Goal: Task Accomplishment & Management: Complete application form

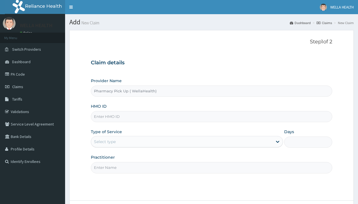
type input "Pharmacy Pick Up ( WellaHealth)"
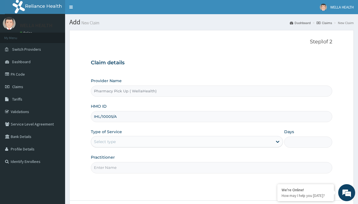
type input "IHL/10005/A"
type input "WellaHealth"
click at [105, 142] on div "Select type" at bounding box center [105, 142] width 22 height 6
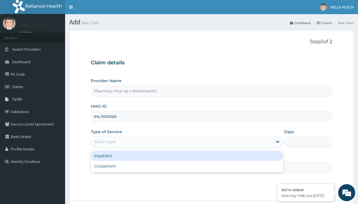
click at [187, 166] on div "Outpatient" at bounding box center [187, 166] width 192 height 10
type input "1"
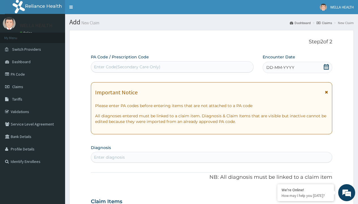
scroll to position [47, 0]
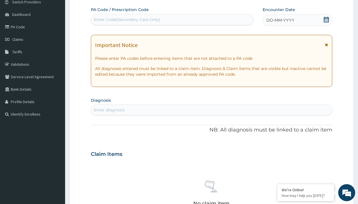
click at [280, 20] on span "DD-MM-YYYY" at bounding box center [281, 20] width 28 height 6
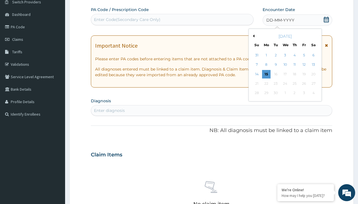
click at [253, 36] on button "Previous Month" at bounding box center [253, 36] width 3 height 3
click at [266, 74] on div "11" at bounding box center [266, 74] width 9 height 9
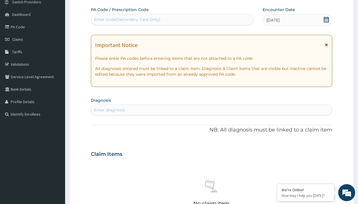
click at [109, 110] on div "Enter diagnosis" at bounding box center [109, 110] width 31 height 6
type input "prescription collected"
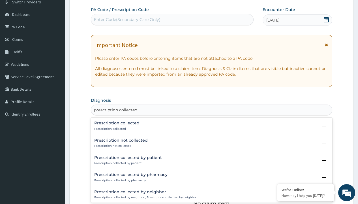
click at [116, 129] on p "Prescription collected" at bounding box center [116, 129] width 45 height 4
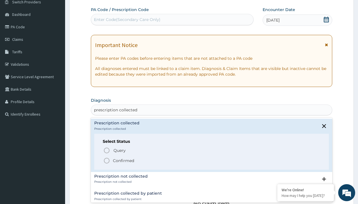
click at [124, 160] on p "Confirmed" at bounding box center [123, 161] width 21 height 6
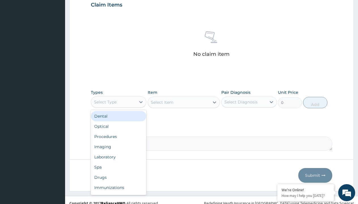
type input "procedures"
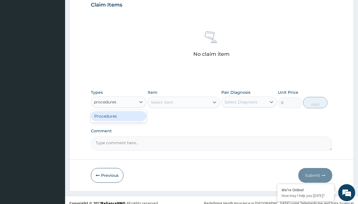
scroll to position [0, 0]
click at [119, 116] on div "Procedures" at bounding box center [119, 116] width 56 height 10
click at [162, 102] on div "Select Item" at bounding box center [162, 102] width 23 height 6
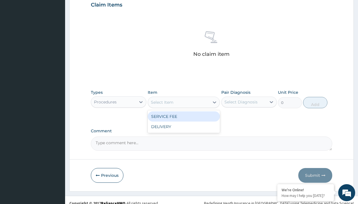
type input "service fee"
click at [184, 116] on div "SERVICE FEE" at bounding box center [184, 116] width 73 height 10
type input "100"
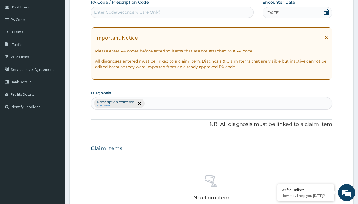
type input "prescription collected"
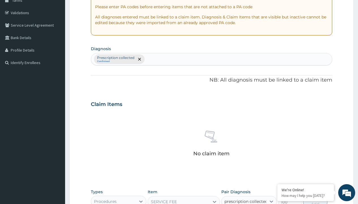
checkbox input "true"
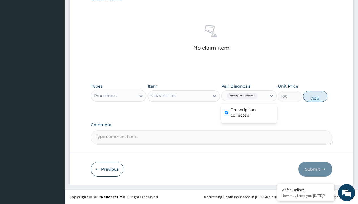
click at [316, 96] on button "Add" at bounding box center [316, 96] width 24 height 11
type input "0"
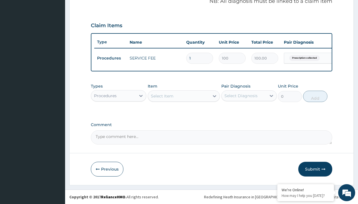
click at [105, 96] on div "Procedures" at bounding box center [105, 96] width 23 height 6
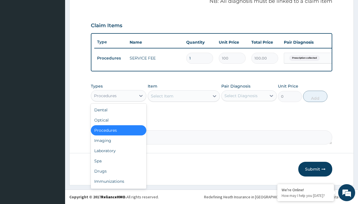
type input "drugs"
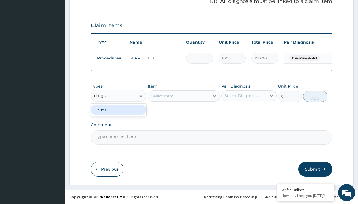
click at [119, 110] on div "Drugs" at bounding box center [119, 110] width 56 height 10
click at [162, 96] on div "Select Item" at bounding box center [184, 95] width 73 height 11
type input "fortide inhaler"
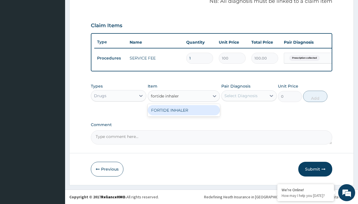
click at [184, 110] on div "FORTIDE INHALER" at bounding box center [184, 110] width 73 height 10
type input "27000"
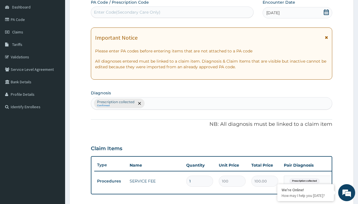
type input "prescription collected"
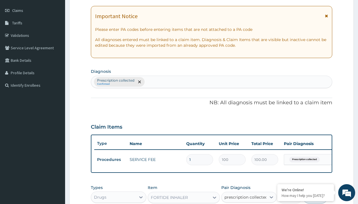
checkbox input "true"
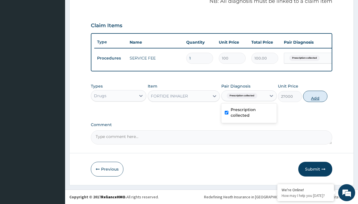
click at [316, 96] on button "Add" at bounding box center [316, 96] width 24 height 11
type input "0"
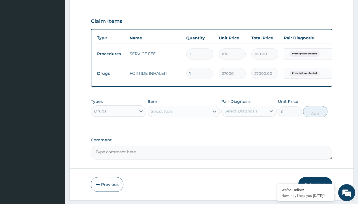
click at [111, 73] on td "Drugs" at bounding box center [110, 73] width 33 height 10
type input "drugs"
click at [119, 129] on div "Drugs" at bounding box center [119, 125] width 56 height 10
click at [162, 114] on div "Select Item" at bounding box center [162, 112] width 23 height 6
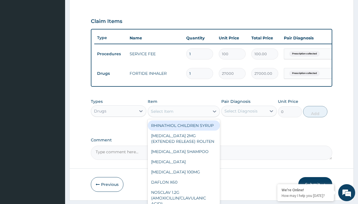
type input "montelukast 10mg x28"
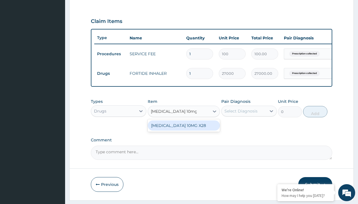
click at [184, 130] on div "[MEDICAL_DATA] 10MG X28" at bounding box center [184, 125] width 73 height 10
type input "286.6000061035156"
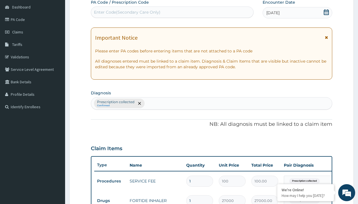
type input "prescription collected"
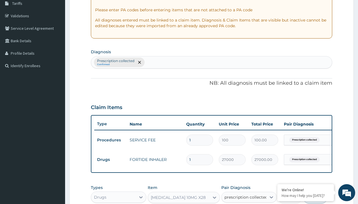
checkbox input "true"
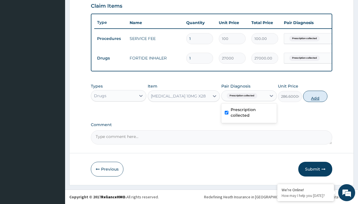
click at [316, 96] on button "Add" at bounding box center [316, 96] width 24 height 11
type input "0"
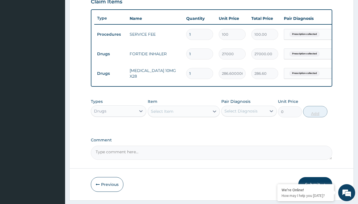
type input "28"
type input "8024.80"
type input "28"
click at [111, 54] on td "Drugs" at bounding box center [110, 54] width 33 height 10
type input "drugs"
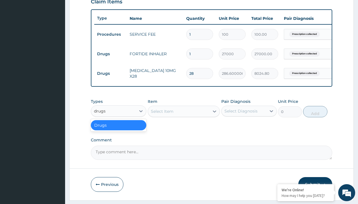
scroll to position [0, 0]
click at [119, 129] on div "Drugs" at bounding box center [119, 125] width 56 height 10
click at [162, 114] on div "Select Item" at bounding box center [162, 112] width 23 height 6
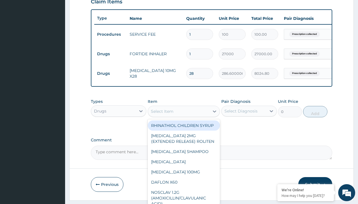
type input "fexet 180mg (fexofenadine)/pack"
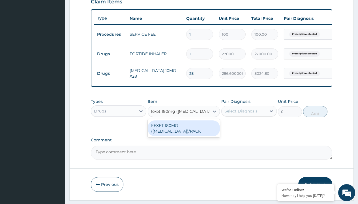
click at [184, 132] on div "FEXET 180MG (FEXOFENADINE)/PACK" at bounding box center [184, 128] width 73 height 16
type input "186.6000061035156"
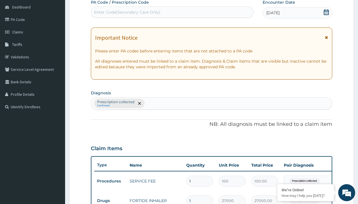
scroll to position [115, 0]
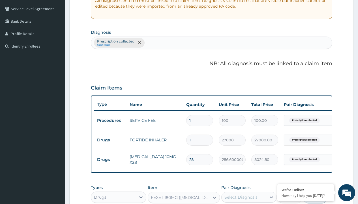
type input "prescription collected"
checkbox input "true"
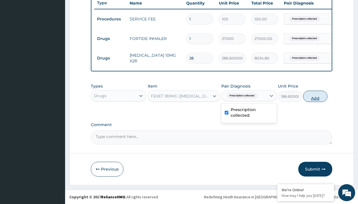
click at [316, 96] on button "Add" at bounding box center [316, 96] width 24 height 11
type input "0"
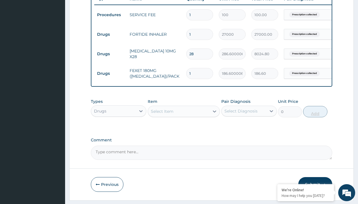
type input "60"
type input "11196.00"
type input "60"
click at [111, 34] on td "Drugs" at bounding box center [110, 34] width 33 height 10
type input "procedures"
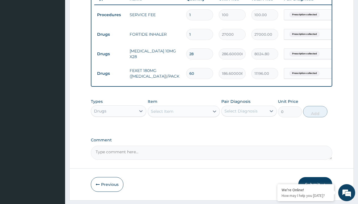
scroll to position [0, 0]
click at [119, 129] on div "Procedures" at bounding box center [119, 125] width 56 height 10
click at [162, 114] on div "Select Item" at bounding box center [162, 112] width 23 height 6
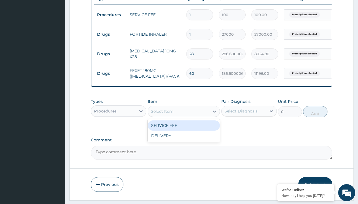
type input "delivery"
click at [184, 130] on div "DELIVERY" at bounding box center [184, 125] width 73 height 10
type input "2000"
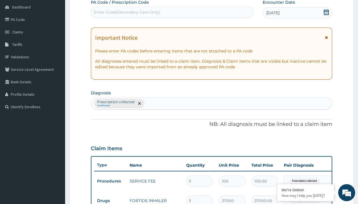
type input "prescription collected"
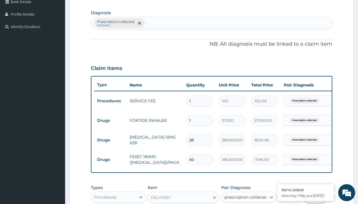
checkbox input "true"
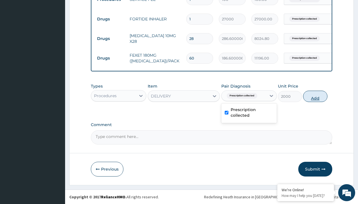
click at [316, 96] on button "Add" at bounding box center [316, 96] width 24 height 11
type input "0"
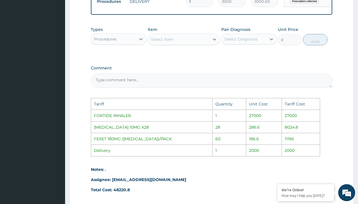
scroll to position [368, 0]
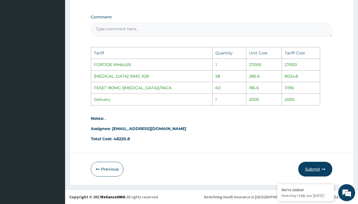
click at [317, 169] on button "Submit" at bounding box center [316, 169] width 34 height 15
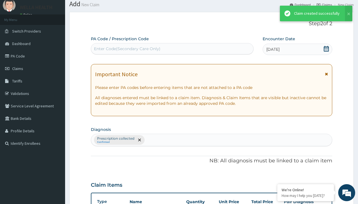
scroll to position [260, 0]
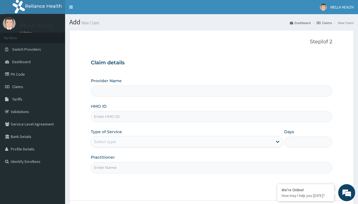
type input "KSB/10310/B"
type input "Pharmacy Pick Up ( WellaHealth)"
type input "KSB/10310/B"
type input "WellaHealth"
click at [105, 142] on div "Select type" at bounding box center [105, 142] width 22 height 6
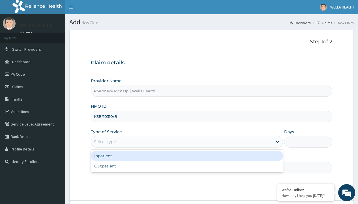
click at [187, 166] on div "Outpatient" at bounding box center [187, 166] width 192 height 10
type input "1"
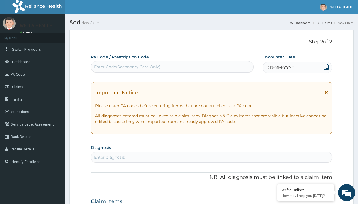
scroll to position [47, 0]
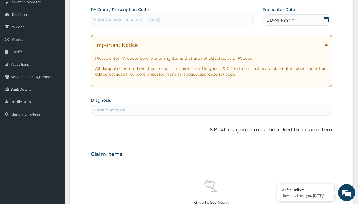
click at [280, 20] on span "DD-MM-YYYY" at bounding box center [281, 20] width 28 height 6
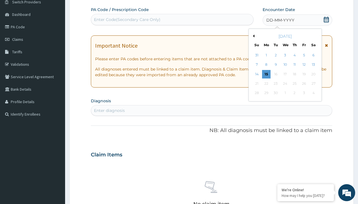
click at [253, 36] on button "Previous Month" at bounding box center [253, 36] width 3 height 3
click at [266, 74] on div "11" at bounding box center [266, 74] width 9 height 9
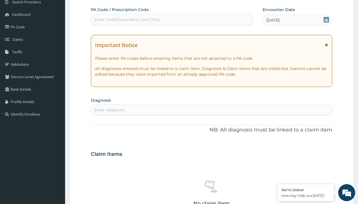
click at [109, 110] on div "Enter diagnosis" at bounding box center [109, 110] width 31 height 6
type input "prescription collected"
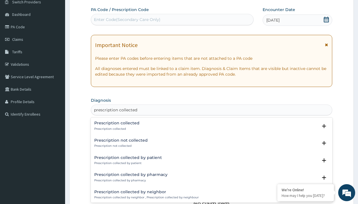
click at [116, 129] on p "Prescription collected" at bounding box center [116, 129] width 45 height 4
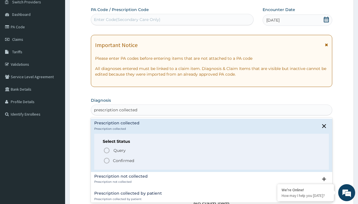
click at [124, 160] on p "Confirmed" at bounding box center [123, 161] width 21 height 6
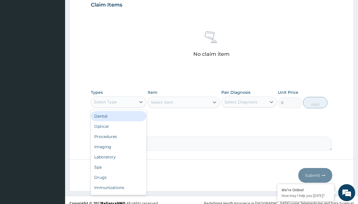
type input "procedures"
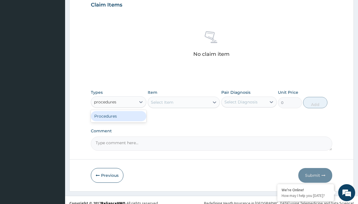
click at [119, 116] on div "Procedures" at bounding box center [119, 116] width 56 height 10
click at [162, 102] on div "Select Item" at bounding box center [184, 102] width 73 height 11
click at [105, 102] on div "Procedures" at bounding box center [105, 102] width 23 height 6
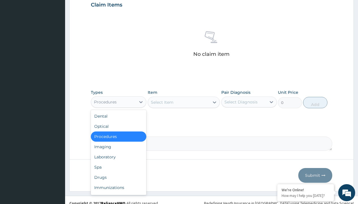
type input "procedures"
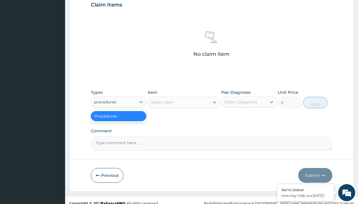
click at [119, 116] on div "Procedures" at bounding box center [119, 116] width 56 height 10
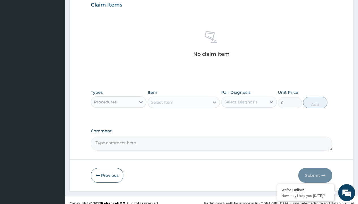
click at [162, 102] on div "Select Item" at bounding box center [162, 102] width 23 height 6
type input "service fee"
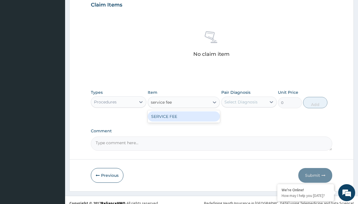
click at [184, 116] on div "SERVICE FEE" at bounding box center [184, 116] width 73 height 10
type input "100"
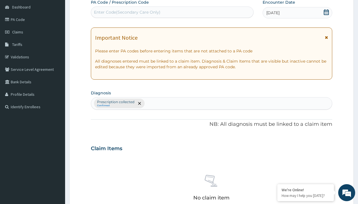
type input "prescription collected"
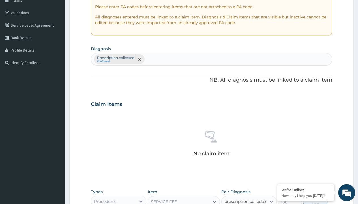
checkbox input "true"
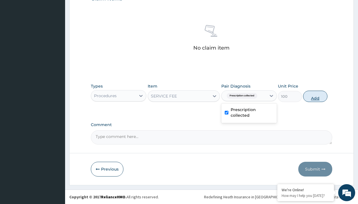
click at [316, 96] on button "Add" at bounding box center [316, 96] width 24 height 11
type input "0"
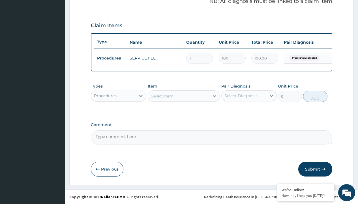
scroll to position [182, 0]
click at [105, 96] on div "Procedures" at bounding box center [105, 96] width 23 height 6
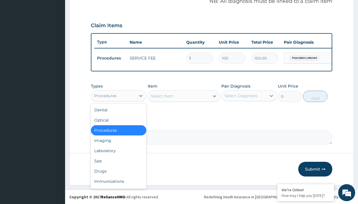
type input "drugs"
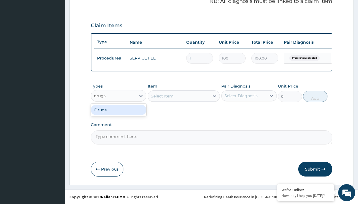
scroll to position [0, 0]
click at [119, 110] on div "Drugs" at bounding box center [119, 110] width 56 height 10
click at [162, 96] on div "Select Item" at bounding box center [184, 95] width 73 height 11
type input "galvus met 50/1000mg vidagliptin/metformin x 60 tabs/pack"
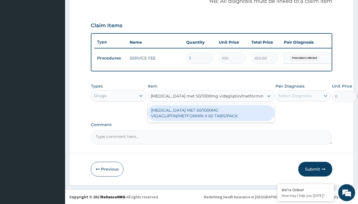
click at [211, 113] on div "[MEDICAL_DATA] MET 50/1000MG VIDAGLIPTIN/METFORMIN X 60 TABS/PACK" at bounding box center [211, 113] width 127 height 16
type input "737"
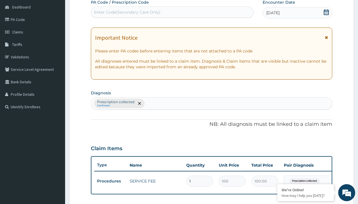
type input "prescription collected"
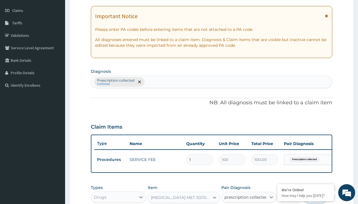
checkbox input "true"
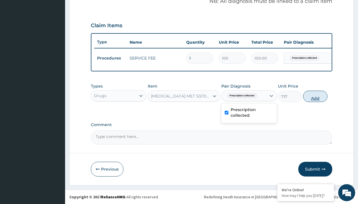
click at [316, 96] on button "Add" at bounding box center [316, 96] width 24 height 11
type input "0"
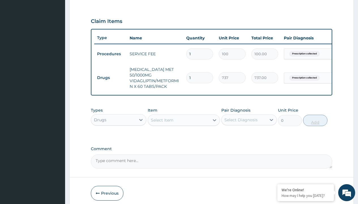
type input "60"
type input "44220.00"
type input "60"
click at [111, 75] on td "Drugs" at bounding box center [110, 78] width 33 height 10
type input "drugs"
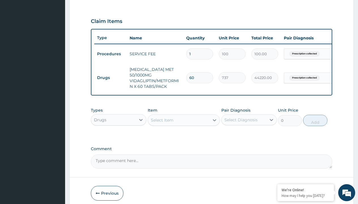
scroll to position [0, 0]
click at [119, 132] on div "Drugs" at bounding box center [119, 134] width 56 height 10
click at [162, 118] on div "Select Item" at bounding box center [162, 120] width 23 height 6
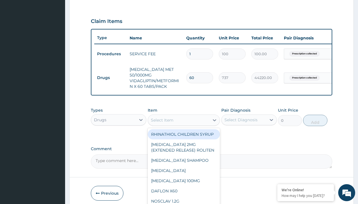
type input "amaryl 2mg x 30"
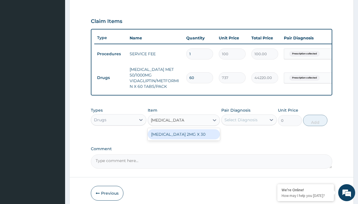
click at [184, 133] on div "AMARYL 2MG X 30" at bounding box center [184, 134] width 73 height 10
type input "633.2999877929688"
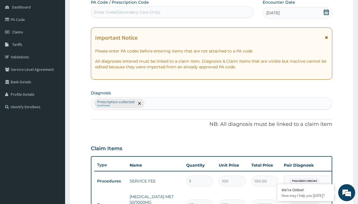
type input "prescription collected"
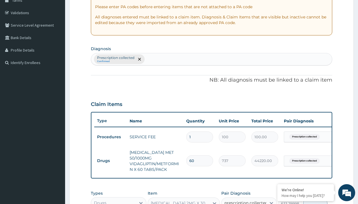
checkbox input "true"
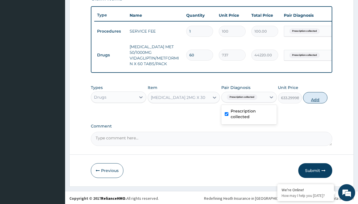
click at [316, 96] on button "Add" at bounding box center [316, 97] width 24 height 11
type input "0"
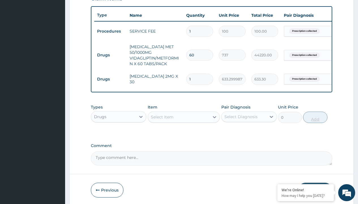
type input "30"
type input "18999.00"
type input "30"
click at [111, 52] on td "Drugs" at bounding box center [110, 55] width 33 height 10
type input "drugs"
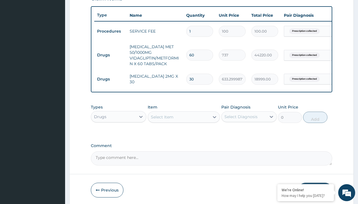
scroll to position [0, 0]
click at [119, 129] on div "Drugs" at bounding box center [119, 131] width 56 height 10
click at [162, 115] on div "Select Item" at bounding box center [162, 117] width 23 height 6
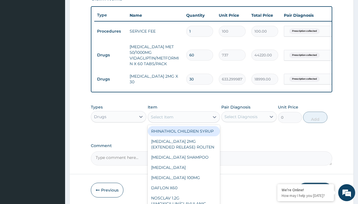
type input "clopidogrel 75mg"
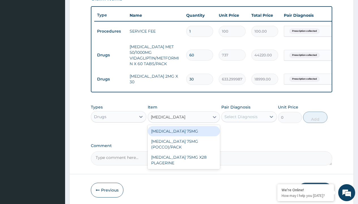
click at [184, 130] on div "CLOPIDOGREL 75MG" at bounding box center [184, 131] width 73 height 10
type input "153"
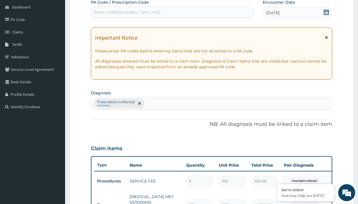
type input "prescription collected"
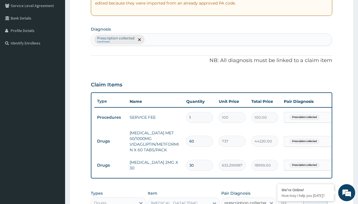
checkbox input "true"
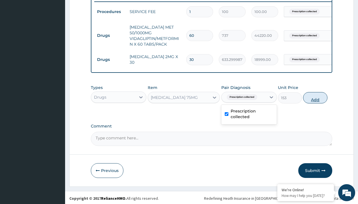
click at [316, 96] on button "Add" at bounding box center [316, 97] width 24 height 11
type input "0"
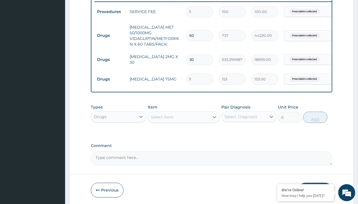
type input "30"
type input "4590.00"
type input "30"
click at [111, 33] on td "Drugs" at bounding box center [110, 35] width 33 height 10
type input "drugs"
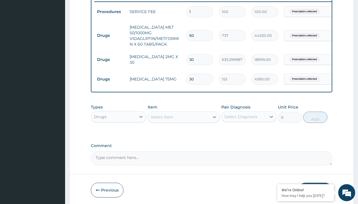
scroll to position [0, 0]
click at [119, 129] on div "Drugs" at bounding box center [119, 131] width 56 height 10
click at [162, 115] on div "Select Item" at bounding box center [162, 117] width 23 height 6
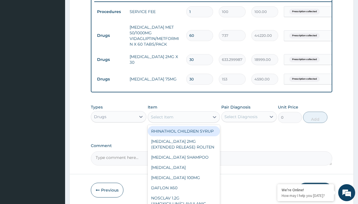
type input "exforge hct 10/160/25mg per pack/pack"
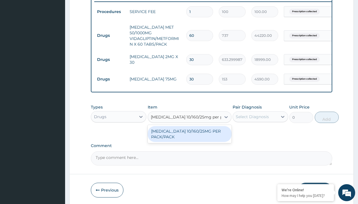
click at [190, 132] on div "EXFORGE HCT 10/160/25MG PER PACK/PACK" at bounding box center [190, 134] width 84 height 16
type input "1764.300048828125"
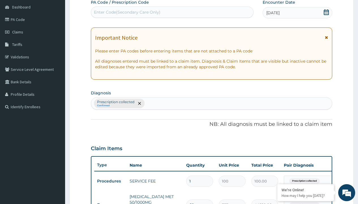
type input "prescription collected"
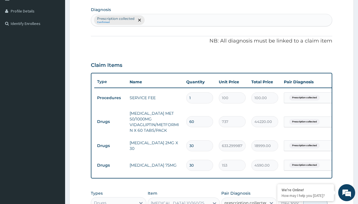
checkbox input "true"
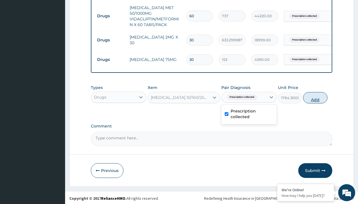
click at [316, 96] on button "Add" at bounding box center [316, 97] width 24 height 11
type input "0"
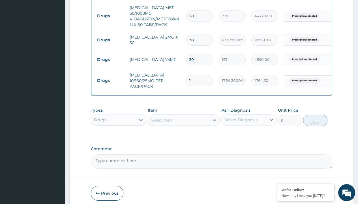
type input "28"
type input "49400.40"
type input "28"
click at [111, 13] on td "Drugs" at bounding box center [110, 16] width 33 height 10
type input "procedures"
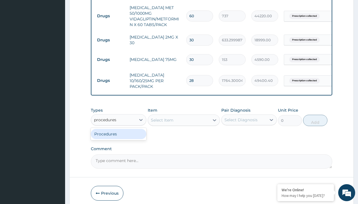
click at [119, 132] on div "Procedures" at bounding box center [119, 134] width 56 height 10
click at [162, 118] on div "Select Item" at bounding box center [162, 120] width 23 height 6
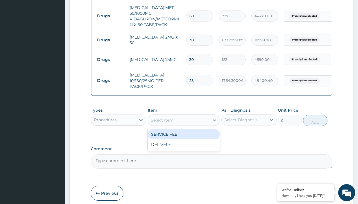
type input "delivery"
click at [184, 133] on div "DELIVERY" at bounding box center [184, 134] width 73 height 10
type input "2000"
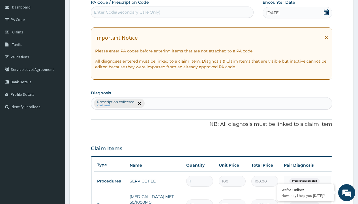
type input "prescription collected"
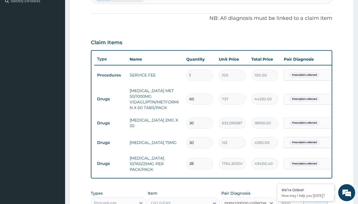
checkbox input "true"
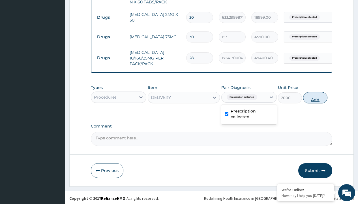
click at [316, 96] on button "Add" at bounding box center [316, 97] width 24 height 11
type input "0"
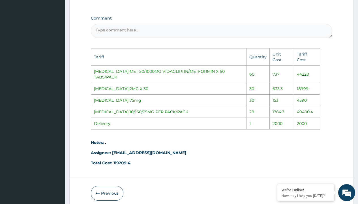
scroll to position [405, 0]
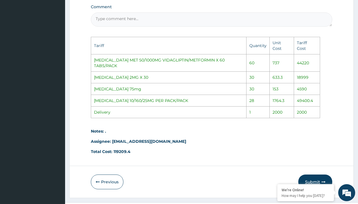
click at [322, 175] on button "Submit" at bounding box center [316, 182] width 34 height 15
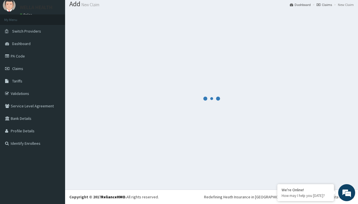
scroll to position [286, 0]
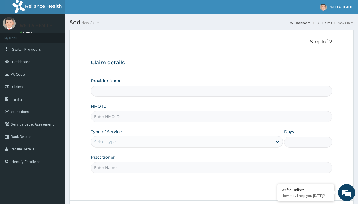
type input "LBP/10113/A"
type input "Pharmacy Pick Up ( WellaHealth)"
type input "LBP/10113/A"
type input "WellaHealth"
click at [105, 142] on div "Select type" at bounding box center [105, 142] width 22 height 6
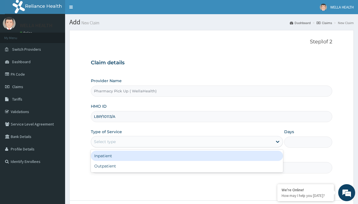
click at [187, 166] on div "Outpatient" at bounding box center [187, 166] width 192 height 10
type input "1"
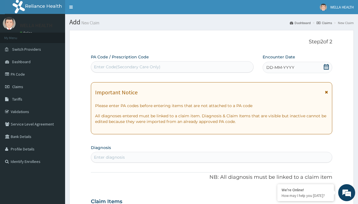
scroll to position [47, 0]
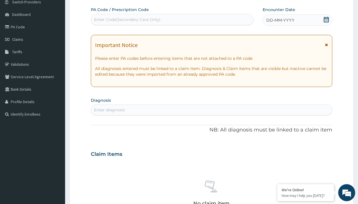
click at [280, 20] on span "DD-MM-YYYY" at bounding box center [281, 20] width 28 height 6
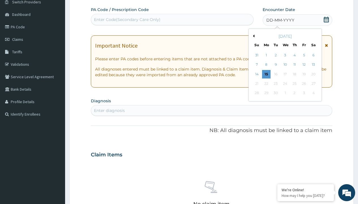
click at [253, 36] on button "Previous Month" at bounding box center [253, 36] width 3 height 3
click at [266, 74] on div "11" at bounding box center [266, 74] width 9 height 9
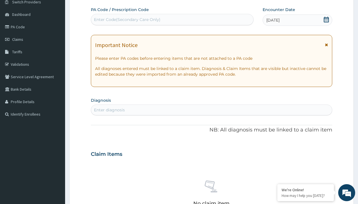
click at [109, 110] on div "Enter diagnosis" at bounding box center [109, 110] width 31 height 6
type input "prescription collected"
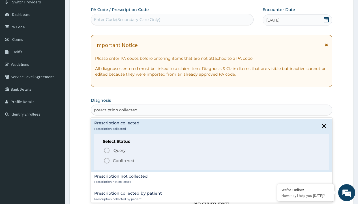
click at [124, 160] on p "Confirmed" at bounding box center [123, 161] width 21 height 6
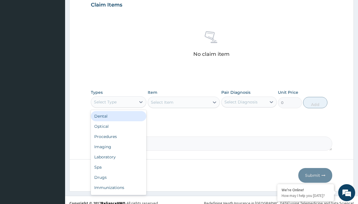
type input "procedures"
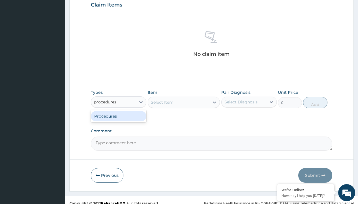
click at [119, 116] on div "Procedures" at bounding box center [119, 116] width 56 height 10
click at [162, 102] on div "Select Item" at bounding box center [184, 102] width 73 height 11
type input "service fee"
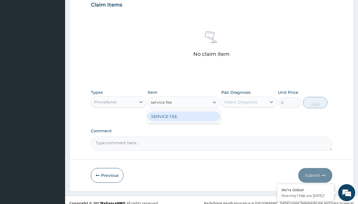
click at [184, 116] on div "SERVICE FEE" at bounding box center [184, 116] width 73 height 10
type input "100"
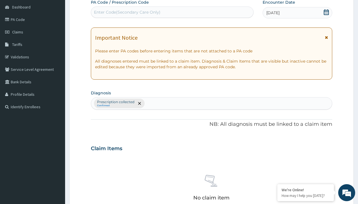
type input "prescription collected"
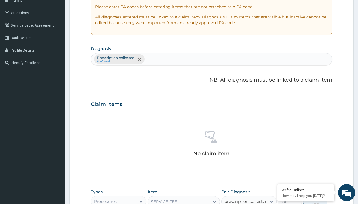
checkbox input "true"
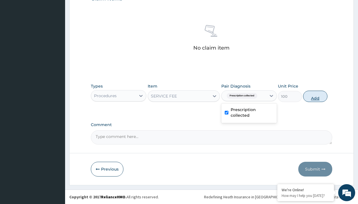
click at [316, 96] on button "Add" at bounding box center [316, 96] width 24 height 11
type input "0"
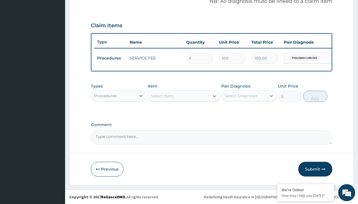
scroll to position [182, 0]
click at [105, 96] on div "Procedures" at bounding box center [105, 96] width 23 height 6
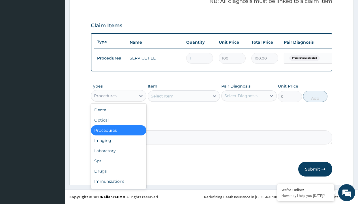
type input "drugs"
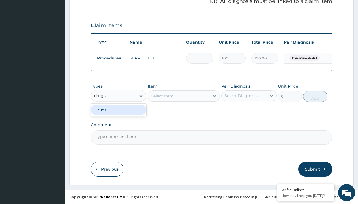
scroll to position [0, 0]
click at [119, 110] on div "Drugs" at bounding box center [119, 110] width 56 height 10
click at [162, 96] on div "Select Item" at bounding box center [184, 95] width 73 height 11
type input "exforge hct 5/160/12.5 x28"
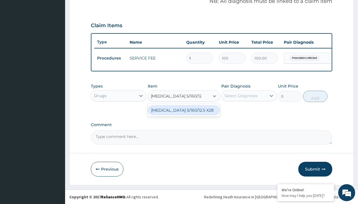
click at [184, 110] on div "EXFORGE HCT 5/160/12.5 X28" at bounding box center [184, 110] width 73 height 10
type input "1628.599975585938"
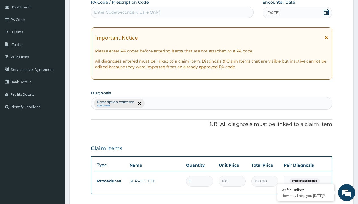
type input "prescription collected"
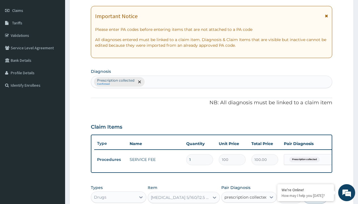
checkbox input "true"
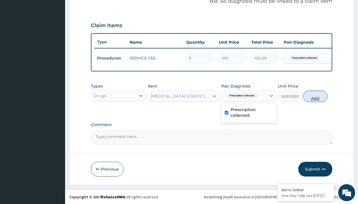
click at [316, 96] on button "Add" at bounding box center [316, 96] width 24 height 11
type input "0"
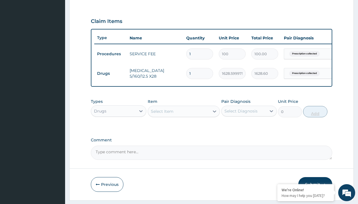
type input "28"
type input "45600.80"
type input "28"
click at [111, 73] on td "Drugs" at bounding box center [110, 73] width 33 height 10
type input "procedures"
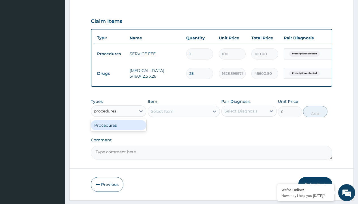
scroll to position [0, 0]
click at [119, 129] on div "Procedures" at bounding box center [119, 125] width 56 height 10
click at [162, 114] on div "Select Item" at bounding box center [162, 112] width 23 height 6
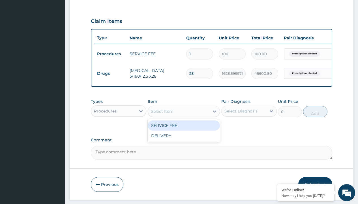
type input "delivery"
click at [184, 130] on div "DELIVERY" at bounding box center [184, 125] width 73 height 10
type input "2000"
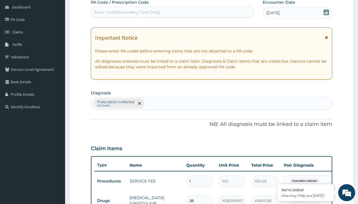
type input "prescription collected"
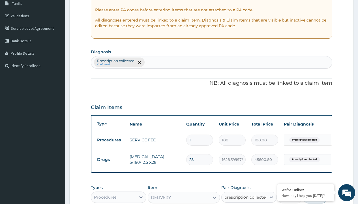
checkbox input "true"
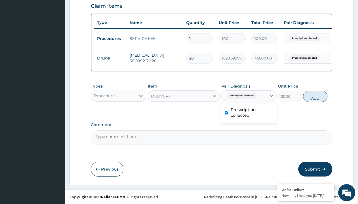
click at [316, 96] on button "Add" at bounding box center [316, 96] width 24 height 11
type input "0"
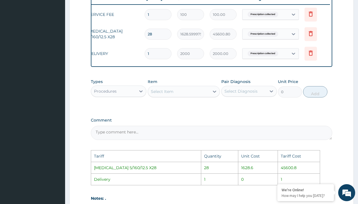
scroll to position [0, 43]
click at [311, 53] on icon at bounding box center [310, 53] width 7 height 7
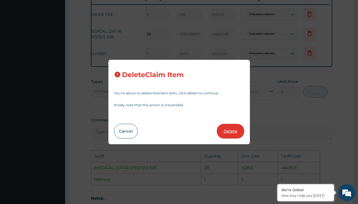
click at [238, 126] on button "Delete" at bounding box center [230, 131] width 27 height 15
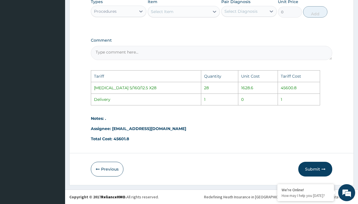
scroll to position [286, 0]
click at [319, 168] on button "Submit" at bounding box center [316, 169] width 34 height 15
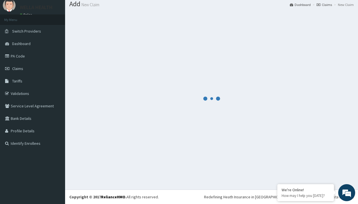
scroll to position [201, 0]
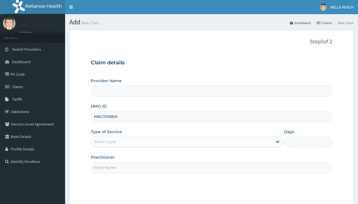
type input "NBC/10166/A"
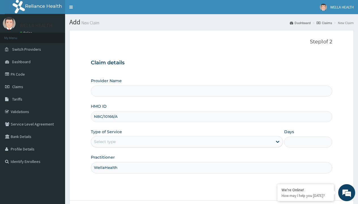
type input "WellaHealth"
click at [105, 142] on div "Select type" at bounding box center [105, 142] width 22 height 6
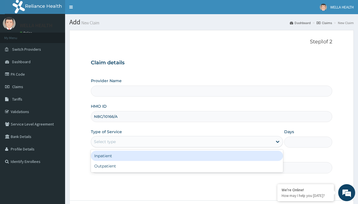
type input "Pharmacy Pick Up ( WellaHealth)"
click at [187, 166] on div "Outpatient" at bounding box center [187, 166] width 192 height 10
type input "1"
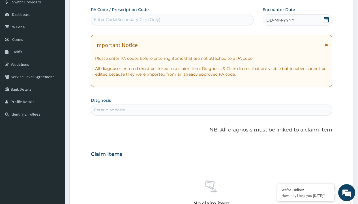
click at [280, 20] on span "DD-MM-YYYY" at bounding box center [281, 20] width 28 height 6
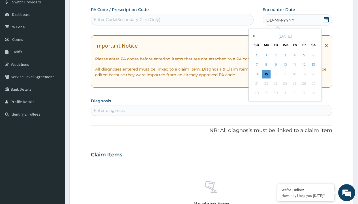
click at [253, 36] on button "Previous Month" at bounding box center [253, 36] width 3 height 3
click at [266, 74] on div "11" at bounding box center [266, 74] width 9 height 9
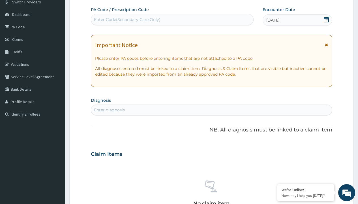
click at [127, 20] on div "Enter Code(Secondary Care Only)" at bounding box center [127, 20] width 67 height 6
type input "PRX/B72E82FC"
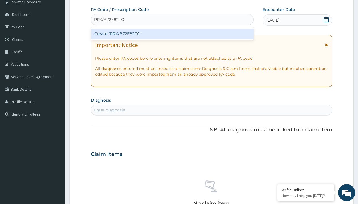
scroll to position [0, 0]
click at [172, 34] on div "Create "PRX/B72E82FC"" at bounding box center [172, 34] width 163 height 10
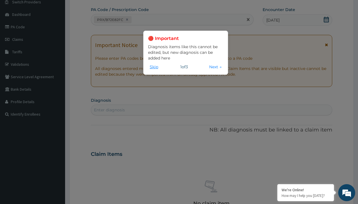
click at [154, 67] on button "Skip" at bounding box center [154, 67] width 12 height 6
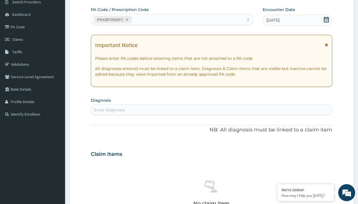
click at [109, 110] on div "Enter diagnosis" at bounding box center [109, 110] width 31 height 6
type input "prescription collected"
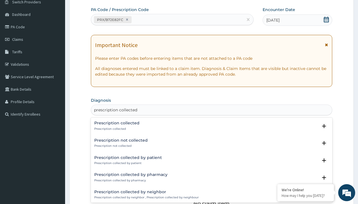
click at [116, 129] on p "Prescription collected" at bounding box center [116, 129] width 45 height 4
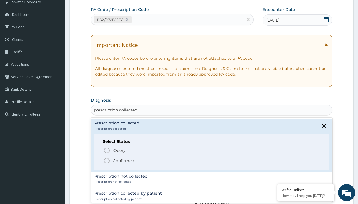
click at [124, 160] on p "Confirmed" at bounding box center [123, 161] width 21 height 6
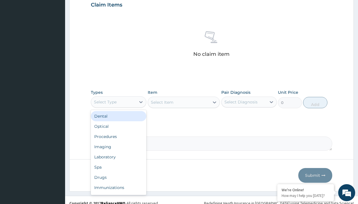
type input "procedures"
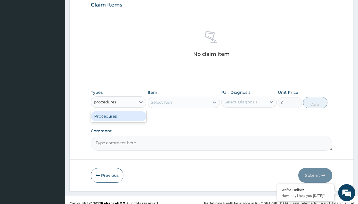
click at [119, 116] on div "Procedures" at bounding box center [119, 116] width 56 height 10
click at [162, 102] on div "Select Item" at bounding box center [184, 102] width 73 height 11
click at [105, 102] on div "Procedures" at bounding box center [105, 102] width 23 height 6
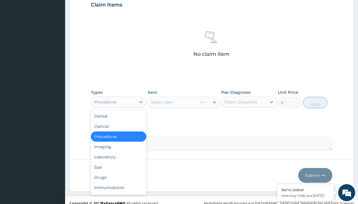
type input "procedures"
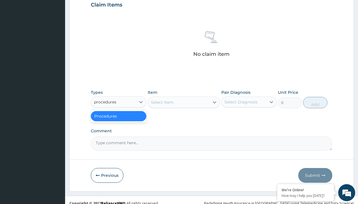
click at [119, 116] on div "Procedures" at bounding box center [119, 116] width 56 height 10
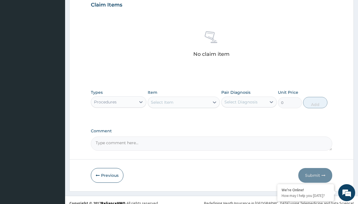
click at [162, 102] on div "Select Item" at bounding box center [162, 102] width 23 height 6
type input "service fee"
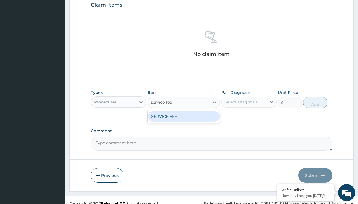
click at [184, 116] on div "SERVICE FEE" at bounding box center [184, 116] width 73 height 10
type input "100"
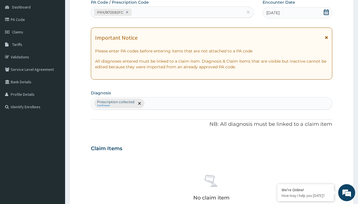
type input "prescription collected"
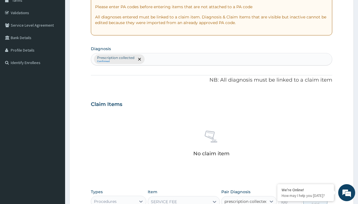
checkbox input "true"
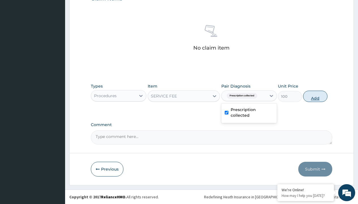
click at [316, 96] on button "Add" at bounding box center [316, 96] width 24 height 11
type input "0"
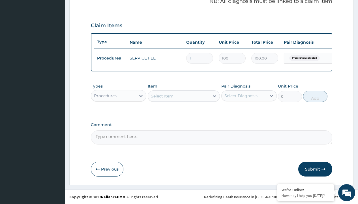
scroll to position [182, 0]
click at [105, 96] on div "Procedures" at bounding box center [105, 96] width 23 height 6
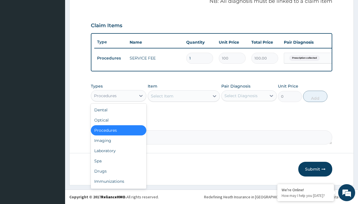
type input "drugs"
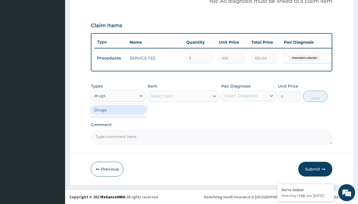
click at [119, 110] on div "Drugs" at bounding box center [119, 110] width 56 height 10
click at [162, 96] on div "Select Item" at bounding box center [184, 95] width 73 height 11
type input "amlodipine 10mg (teva) x28"
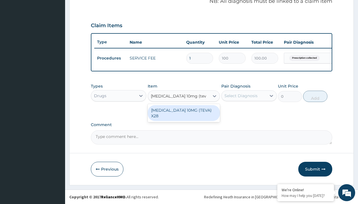
click at [184, 110] on div "AMLODIPINE 10MG (TEVA) X28" at bounding box center [184, 113] width 73 height 16
type input "98.4000015258789"
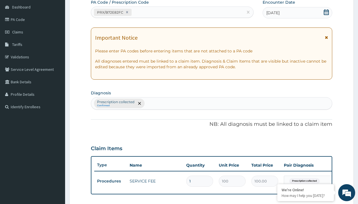
scroll to position [76, 0]
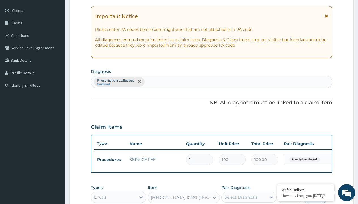
type input "prescription collected"
checkbox input "true"
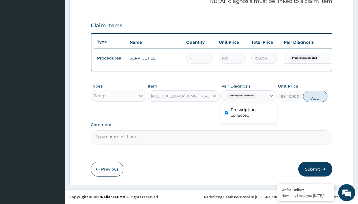
click at [316, 96] on button "Add" at bounding box center [316, 96] width 24 height 11
type input "0"
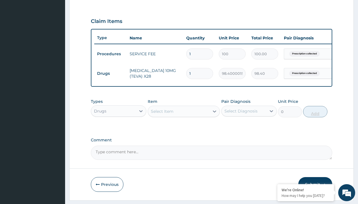
type input "56"
type input "5510.40"
type input "56"
click at [111, 73] on td "Drugs" at bounding box center [110, 73] width 33 height 10
type input "drugs"
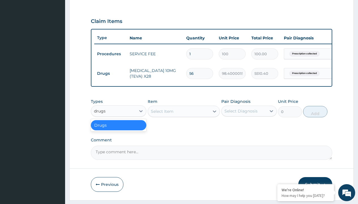
scroll to position [0, 0]
click at [119, 129] on div "Drugs" at bounding box center [119, 125] width 56 height 10
click at [162, 114] on div "Select Item" at bounding box center [162, 112] width 23 height 6
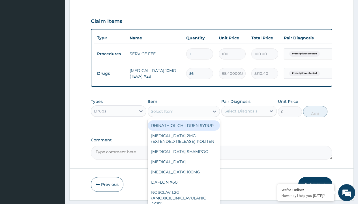
type input "clopidogrel 75mg"
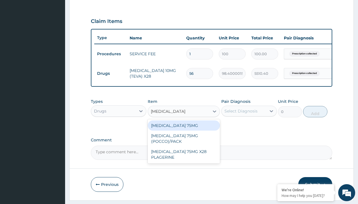
click at [184, 130] on div "CLOPIDOGREL 75MG" at bounding box center [184, 125] width 73 height 10
type input "153"
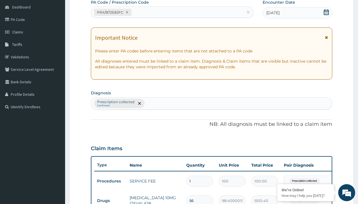
type input "prescription collected"
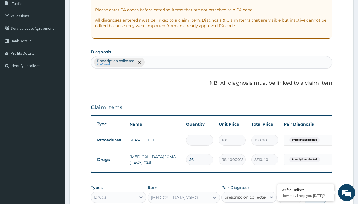
checkbox input "true"
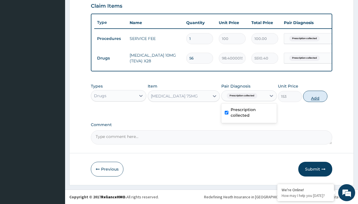
click at [316, 96] on button "Add" at bounding box center [316, 96] width 24 height 11
type input "0"
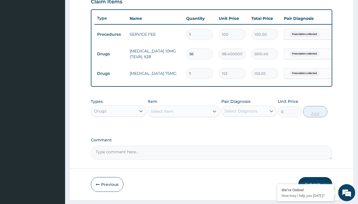
type input "56"
type input "8568.00"
type input "56"
click at [111, 54] on td "Drugs" at bounding box center [110, 54] width 33 height 10
type input "drugs"
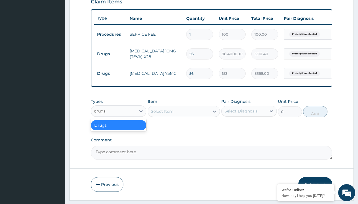
scroll to position [0, 0]
click at [119, 129] on div "Drugs" at bounding box center [119, 125] width 56 height 10
click at [162, 114] on div "Select Item" at bounding box center [162, 112] width 23 height 6
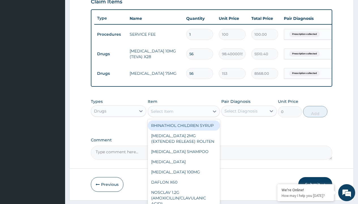
type input "spironolactone 25mg x28 (accord)"
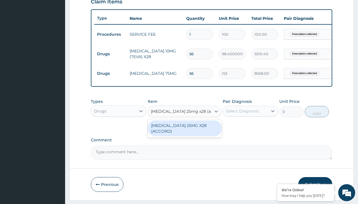
click at [185, 132] on div "SPIRONOLACTONE 25MG X28 (ACCORD)" at bounding box center [185, 128] width 74 height 16
type input "220"
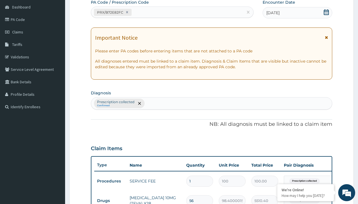
type input "prescription collected"
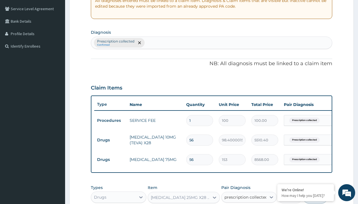
checkbox input "true"
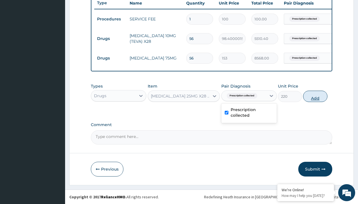
click at [316, 96] on button "Add" at bounding box center [316, 96] width 24 height 11
type input "0"
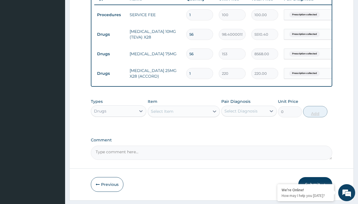
type input "56"
type input "12320.00"
type input "56"
click at [111, 34] on td "Drugs" at bounding box center [110, 34] width 33 height 10
type input "drugs"
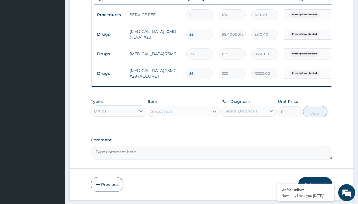
scroll to position [0, 0]
click at [119, 129] on div "Drugs" at bounding box center [119, 125] width 56 height 10
click at [162, 114] on div "Select Item" at bounding box center [162, 112] width 23 height 6
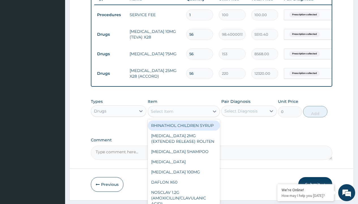
type input "metformin 1g (panfor sr) x10"
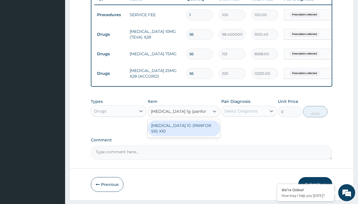
click at [184, 132] on div "METFORMIN 1G (PANFOR SR) X10" at bounding box center [184, 128] width 73 height 16
type input "176"
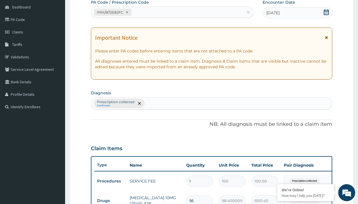
type input "prescription collected"
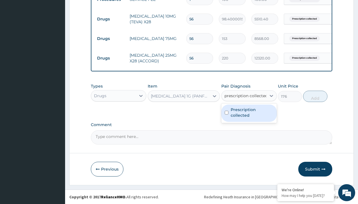
click at [249, 113] on label "Prescription collected" at bounding box center [252, 112] width 43 height 11
checkbox input "true"
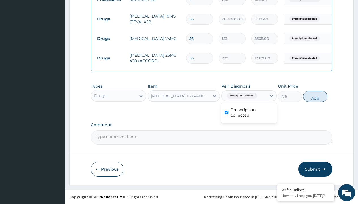
click at [316, 96] on button "Add" at bounding box center [316, 96] width 24 height 11
type input "0"
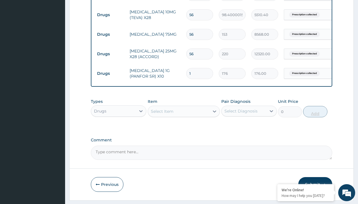
type input "60"
type input "10560.00"
type input "60"
click at [111, 15] on td "Drugs" at bounding box center [110, 15] width 33 height 10
type input "drugs"
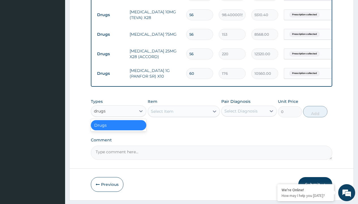
click at [119, 129] on div "Drugs" at bounding box center [119, 125] width 56 height 10
click at [162, 114] on div "Select Item" at bounding box center [162, 112] width 23 height 6
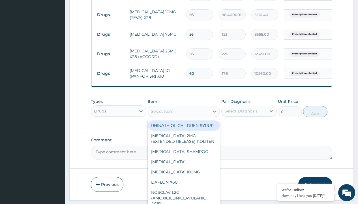
type input "furosemide 40mg (teva)/pack"
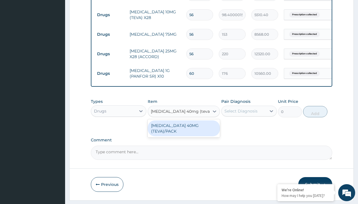
click at [184, 132] on div "FUROSEMIDE 40MG (TEVA)/PACK" at bounding box center [184, 128] width 73 height 16
type input "98.0999984741211"
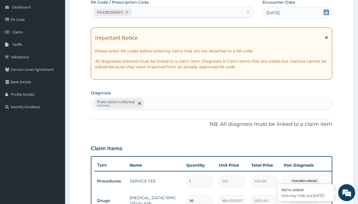
type input "prescription collected"
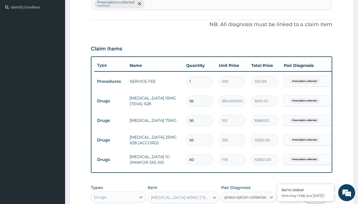
checkbox input "true"
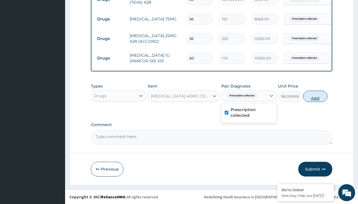
click at [316, 96] on button "Add" at bounding box center [316, 96] width 24 height 11
type input "0"
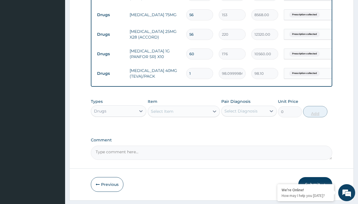
type input "56"
type input "5493.60"
type input "56"
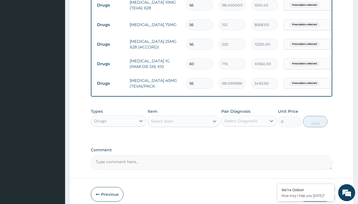
type input "procedures"
click at [119, 139] on div "Procedures" at bounding box center [119, 135] width 56 height 10
click at [162, 124] on div "Select Item" at bounding box center [162, 121] width 23 height 6
type input "delivery"
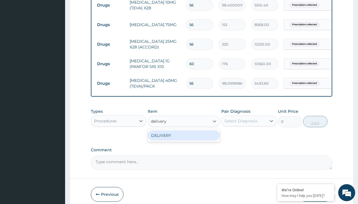
click at [184, 139] on div "DELIVERY" at bounding box center [184, 135] width 73 height 10
type input "2000"
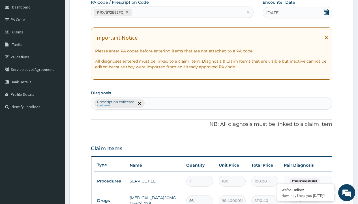
type input "prescription collected"
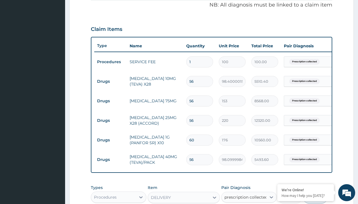
checkbox input "true"
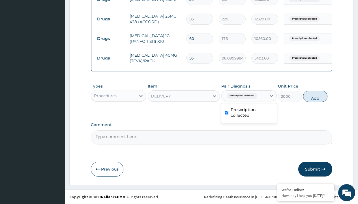
click at [316, 96] on button "Add" at bounding box center [316, 96] width 24 height 11
type input "0"
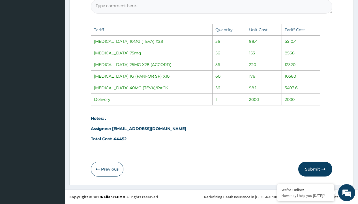
click at [315, 168] on button "Submit" at bounding box center [316, 169] width 34 height 15
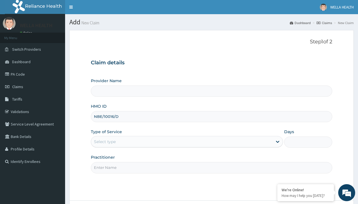
type input "NBE/10016/D"
type input "WellaHealth"
type input "Pharmacy Pick Up ( WellaHealth)"
type input "WellaHealth"
click at [105, 142] on div "Select type" at bounding box center [105, 142] width 22 height 6
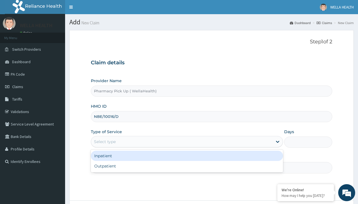
click at [187, 166] on div "Outpatient" at bounding box center [187, 166] width 192 height 10
type input "1"
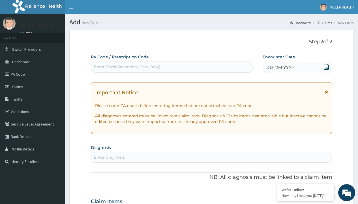
scroll to position [47, 0]
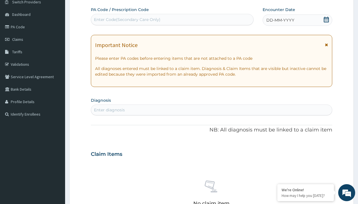
click at [280, 20] on span "DD-MM-YYYY" at bounding box center [281, 20] width 28 height 6
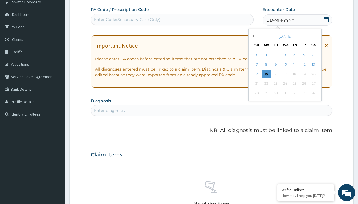
click at [253, 36] on button "Previous Month" at bounding box center [253, 36] width 3 height 3
click at [266, 74] on div "11" at bounding box center [266, 74] width 9 height 9
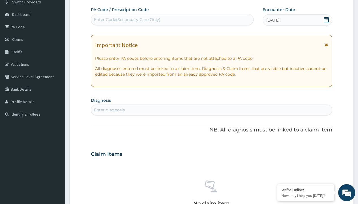
click at [127, 20] on div "Enter Code(Secondary Care Only)" at bounding box center [127, 20] width 67 height 6
type input "PRX/BD639561"
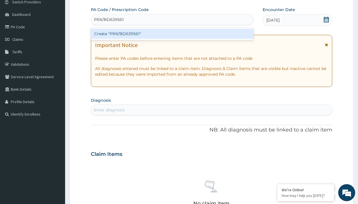
click at [172, 34] on div "Create "PRX/BD639561"" at bounding box center [172, 34] width 163 height 10
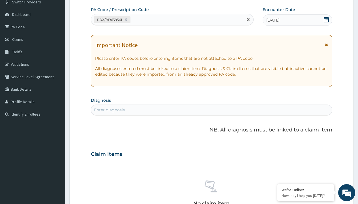
click at [109, 110] on div "Enter diagnosis" at bounding box center [109, 110] width 31 height 6
type input "prescription collected"
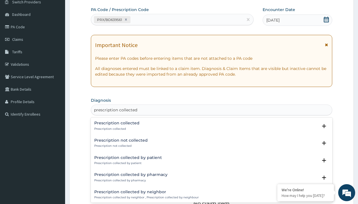
click at [116, 129] on p "Prescription collected" at bounding box center [116, 129] width 45 height 4
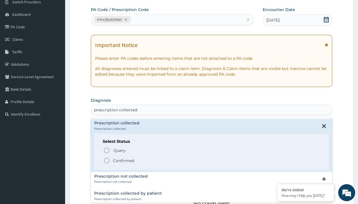
click at [124, 160] on p "Confirmed" at bounding box center [123, 161] width 21 height 6
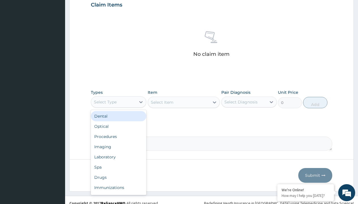
type input "procedures"
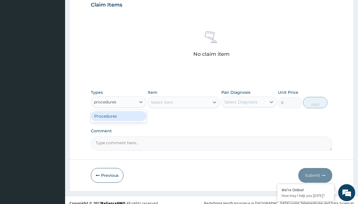
scroll to position [0, 0]
click at [119, 116] on div "Procedures" at bounding box center [119, 116] width 56 height 10
click at [162, 102] on div "Select Item" at bounding box center [184, 102] width 73 height 11
click at [105, 102] on div "Procedures" at bounding box center [105, 102] width 23 height 6
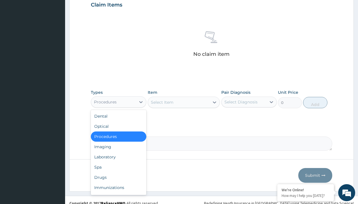
type input "procedures"
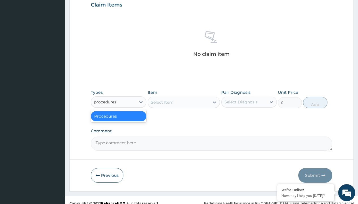
click at [119, 116] on div "Procedures" at bounding box center [119, 116] width 56 height 10
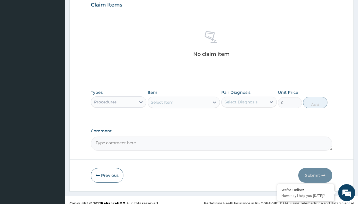
click at [162, 102] on div "Select Item" at bounding box center [162, 102] width 23 height 6
type input "service fee"
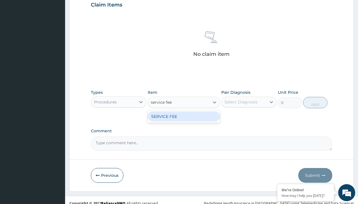
click at [184, 116] on div "SERVICE FEE" at bounding box center [184, 116] width 73 height 10
type input "100"
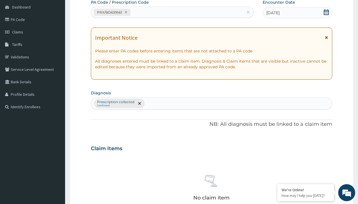
type input "prescription collected"
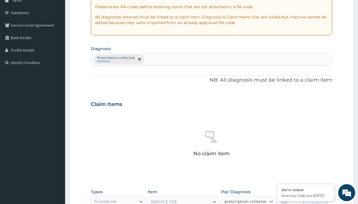
checkbox input "true"
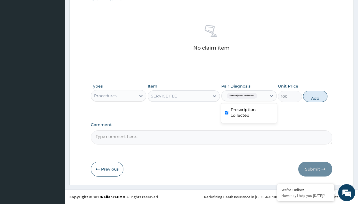
click at [316, 96] on button "Add" at bounding box center [316, 96] width 24 height 11
type input "0"
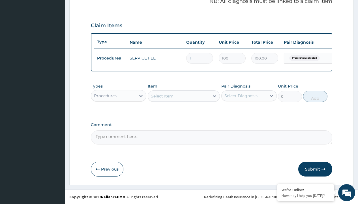
scroll to position [182, 0]
click at [105, 96] on div "Procedures" at bounding box center [105, 96] width 23 height 6
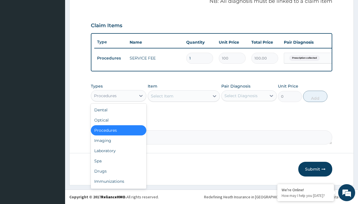
type input "drugs"
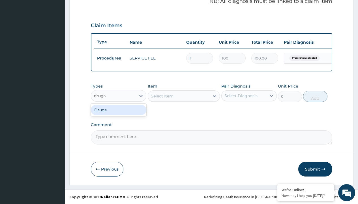
scroll to position [0, 0]
click at [119, 110] on div "Drugs" at bounding box center [119, 110] width 56 height 10
click at [162, 96] on div "Select Item" at bounding box center [184, 95] width 73 height 11
type input "[MEDICAL_DATA] 200mg( labet)/pack x30"
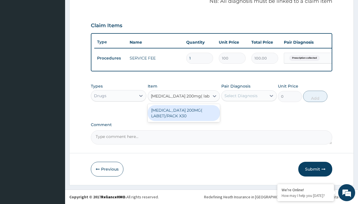
click at [184, 113] on div "[MEDICAL_DATA] 200MG( LABET)/PACK X30" at bounding box center [184, 113] width 73 height 16
type input "500"
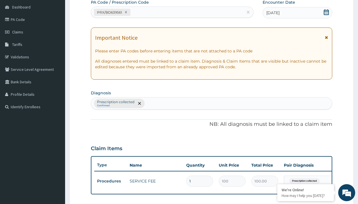
type input "prescription collected"
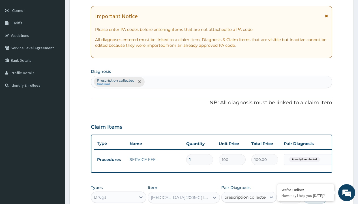
checkbox input "true"
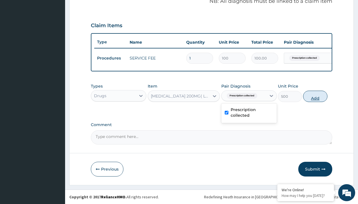
click at [316, 96] on button "Add" at bounding box center [316, 96] width 24 height 11
type input "0"
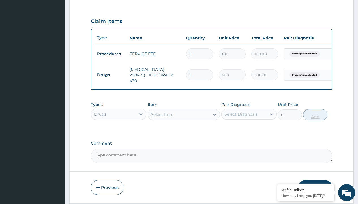
type input "60"
type input "30000.00"
type input "60"
click at [111, 73] on td "Drugs" at bounding box center [110, 75] width 33 height 10
type input "procedures"
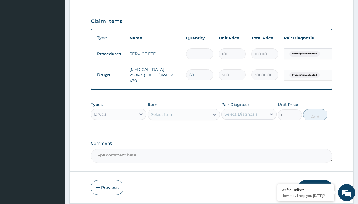
scroll to position [0, 0]
click at [119, 129] on div "Procedures" at bounding box center [119, 128] width 56 height 10
click at [162, 115] on div "Select Item" at bounding box center [162, 115] width 23 height 6
type input "delivery"
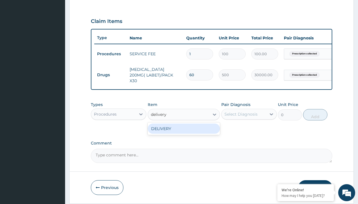
click at [184, 130] on div "DELIVERY" at bounding box center [184, 129] width 73 height 10
type input "2000"
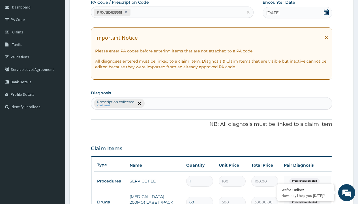
type input "prescription collected"
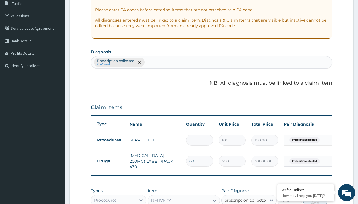
checkbox input "true"
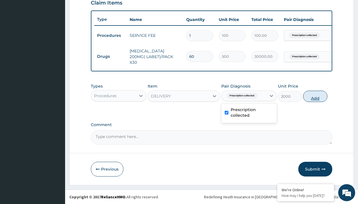
click at [316, 96] on button "Add" at bounding box center [316, 96] width 24 height 11
type input "0"
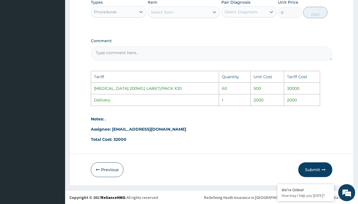
scroll to position [305, 0]
click at [308, 167] on button "Submit" at bounding box center [316, 169] width 34 height 15
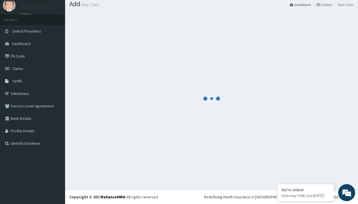
scroll to position [221, 0]
